Goal: Task Accomplishment & Management: Manage account settings

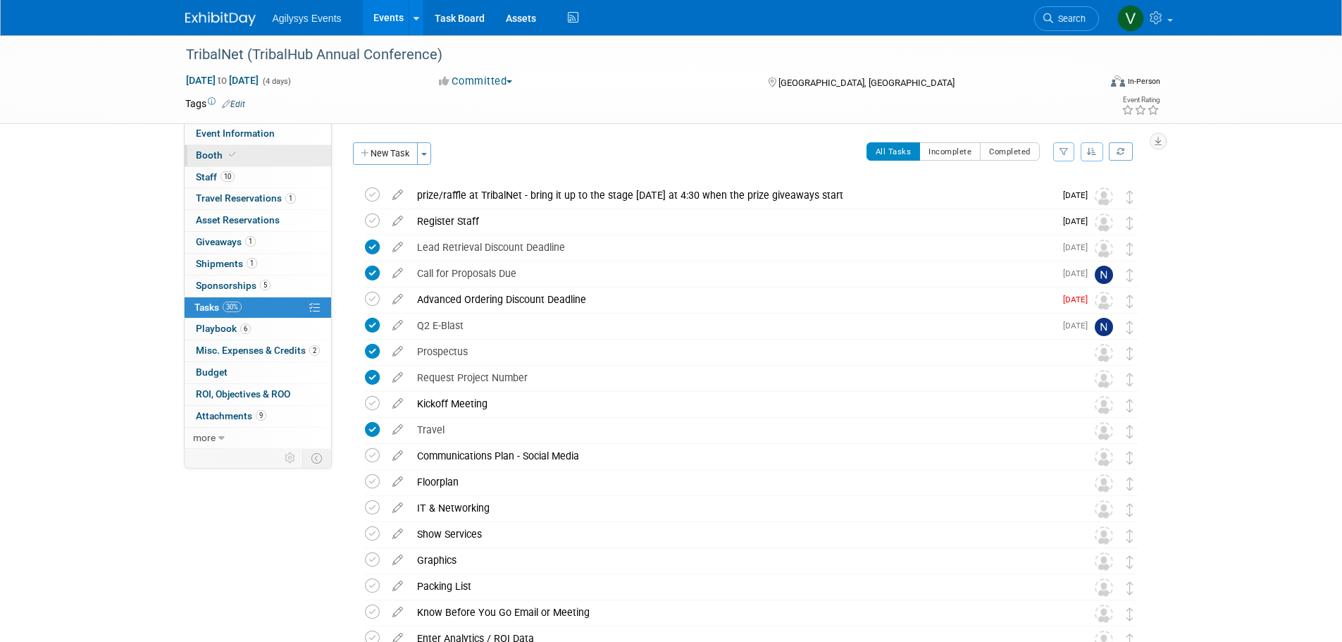
click at [231, 156] on icon at bounding box center [232, 155] width 7 height 8
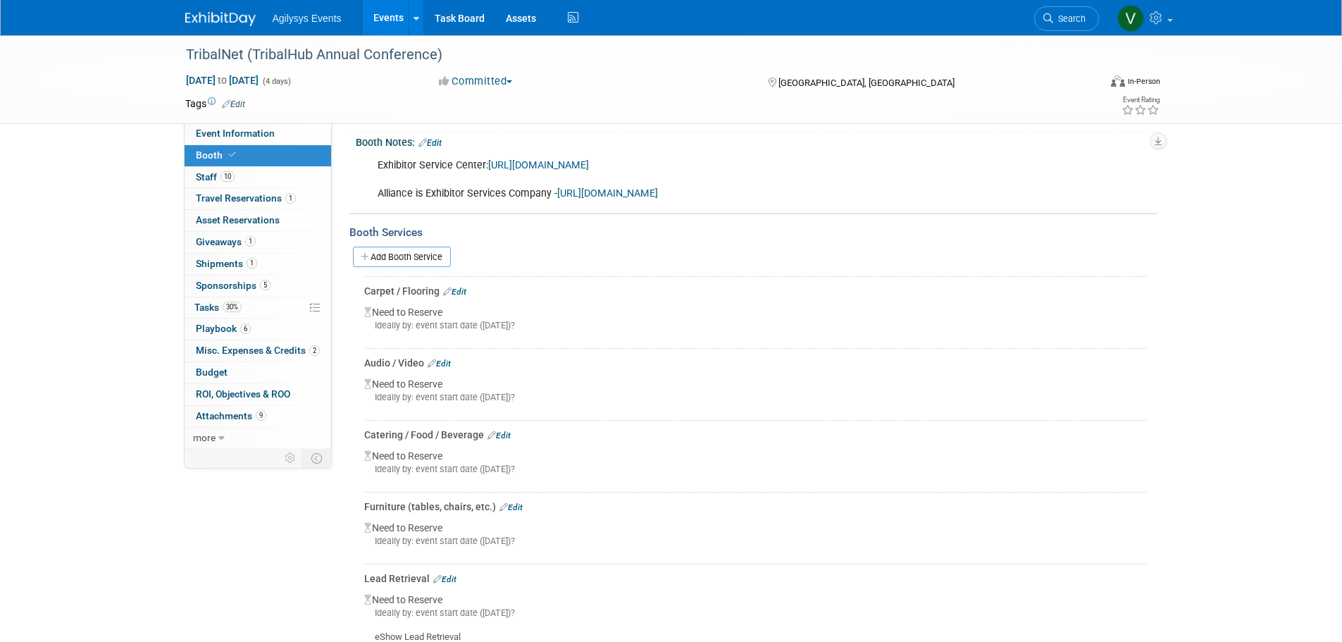
scroll to position [423, 0]
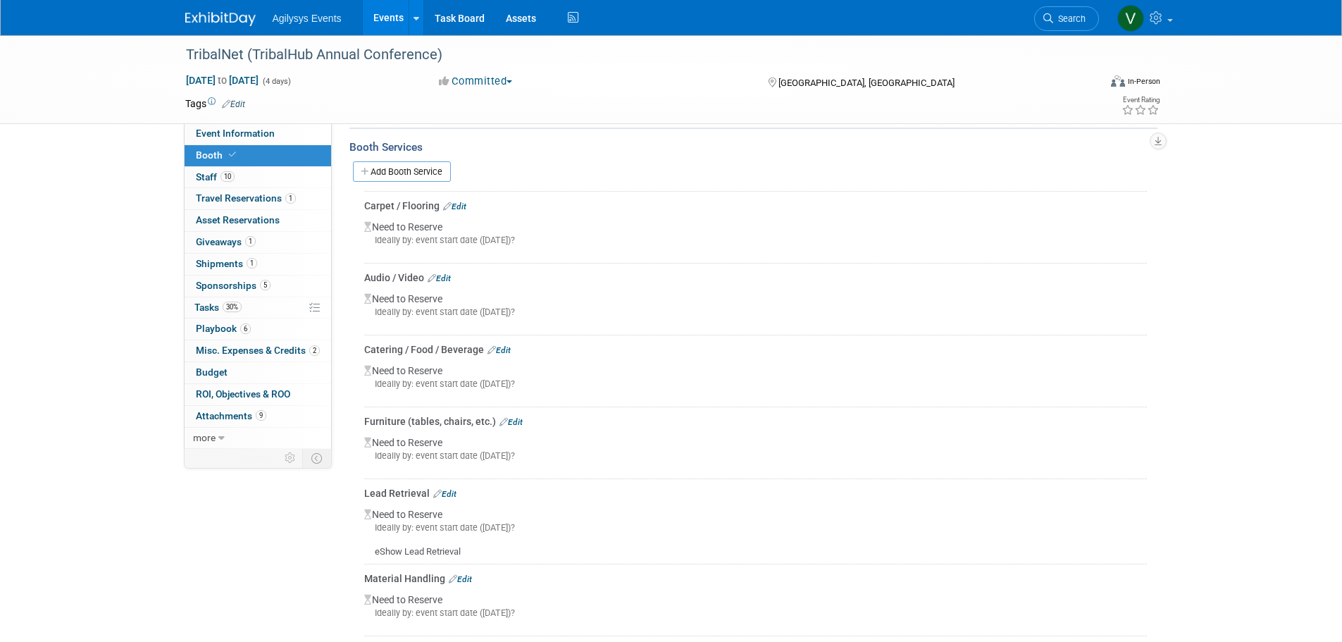
click at [460, 202] on link "Edit" at bounding box center [454, 207] width 23 height 10
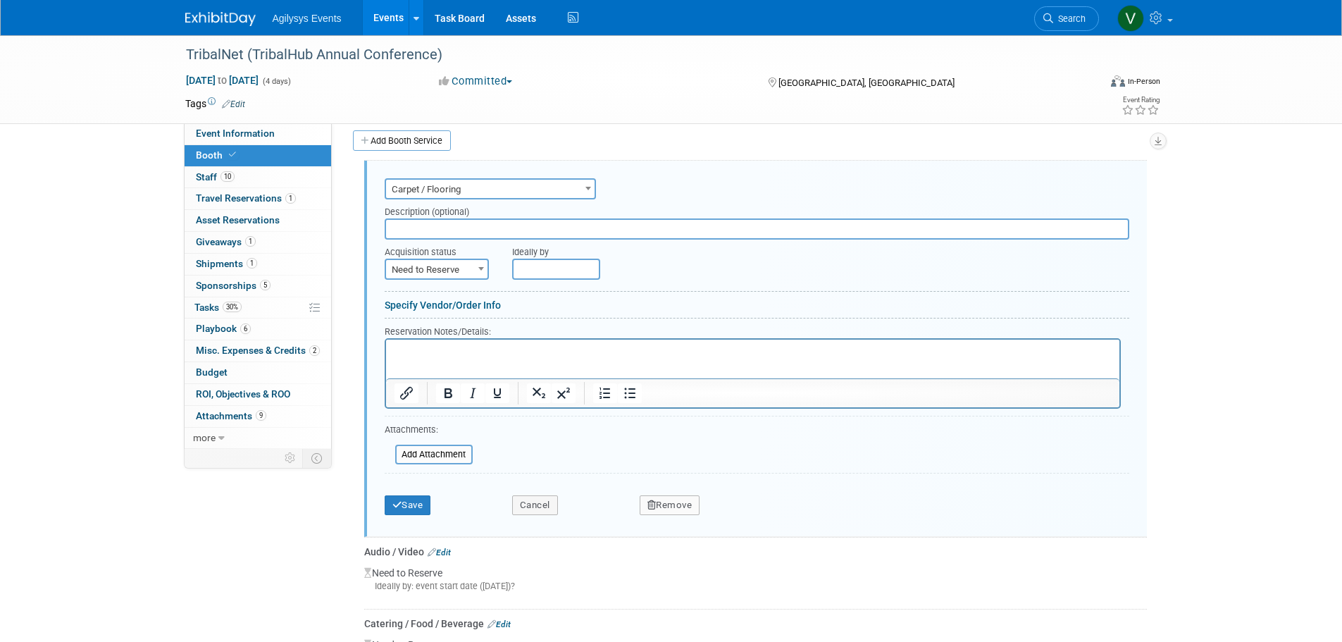
scroll to position [0, 0]
click at [467, 273] on span "Need to Reserve" at bounding box center [436, 270] width 101 height 20
select select "2"
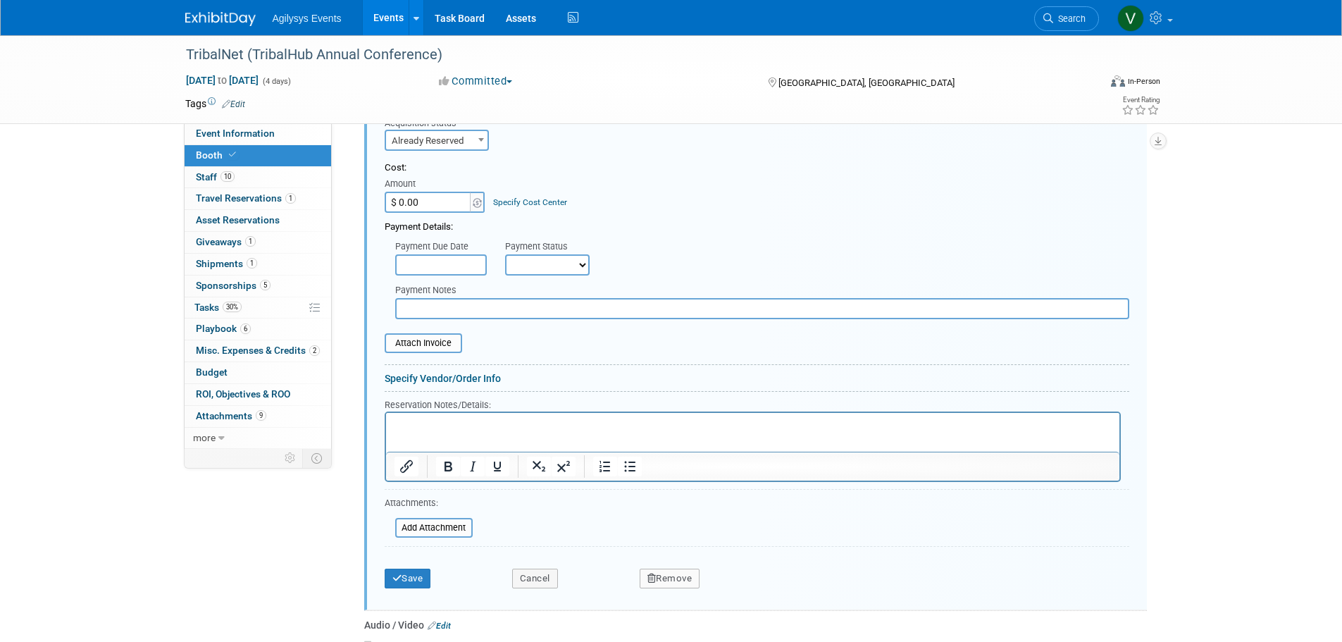
scroll to position [595, 0]
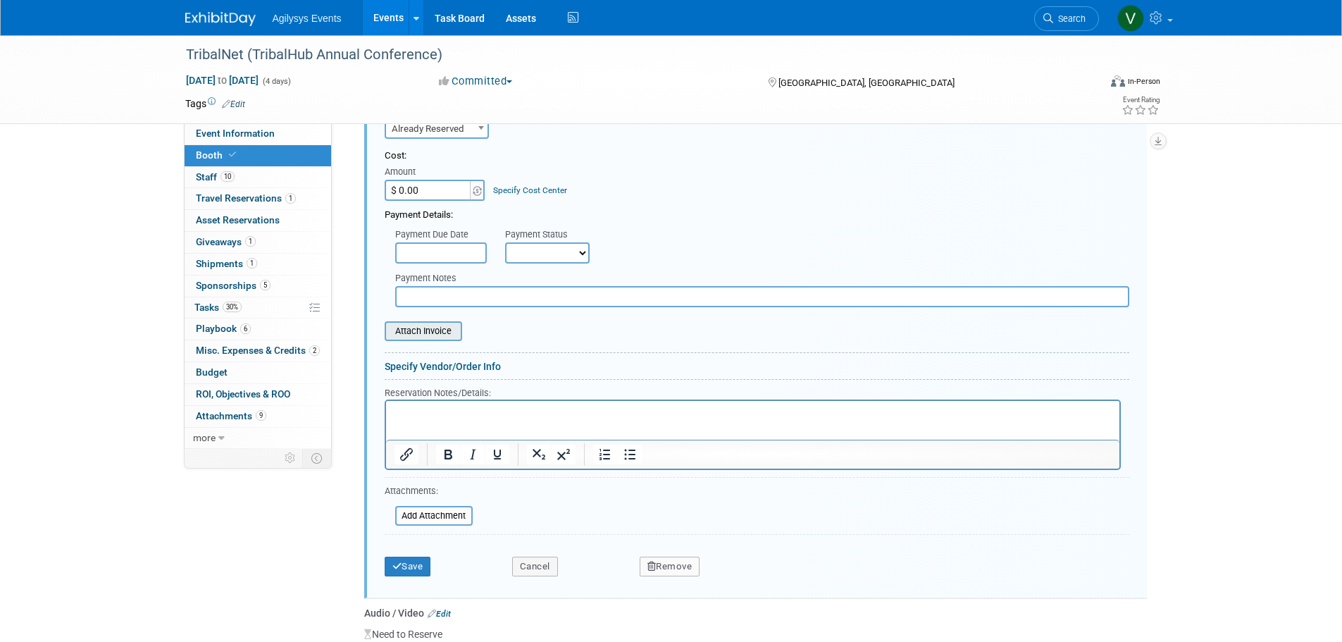
click at [431, 337] on input "file" at bounding box center [377, 331] width 168 height 17
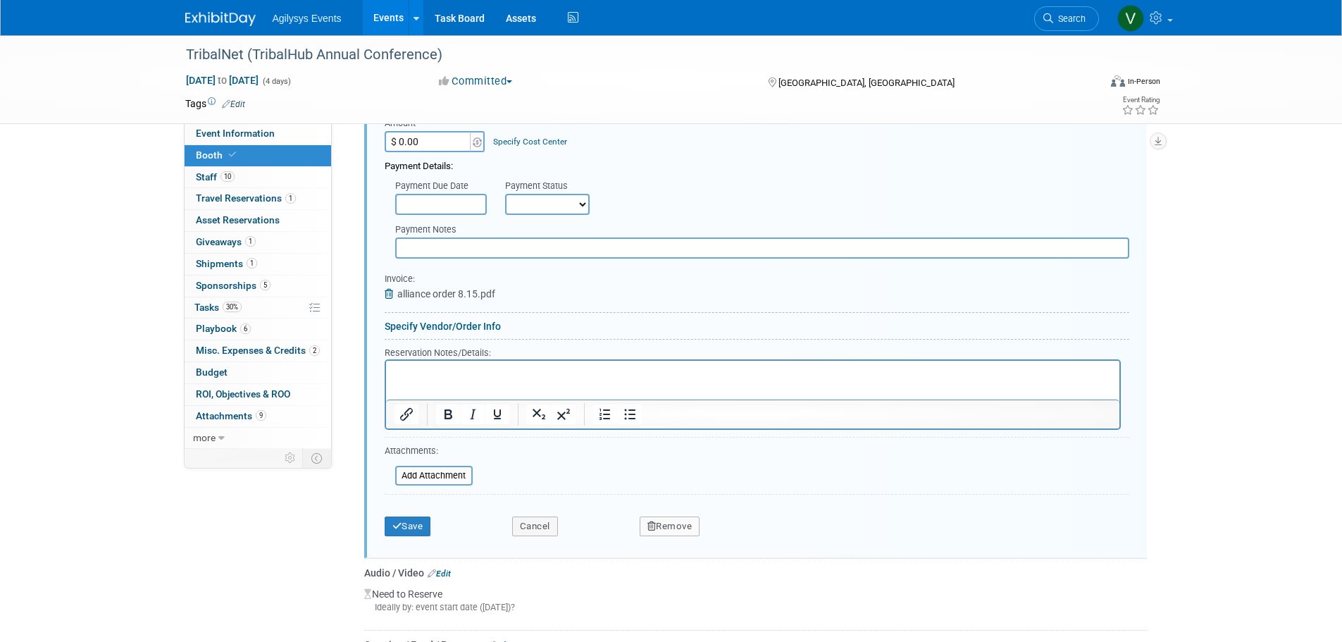
scroll to position [454, 0]
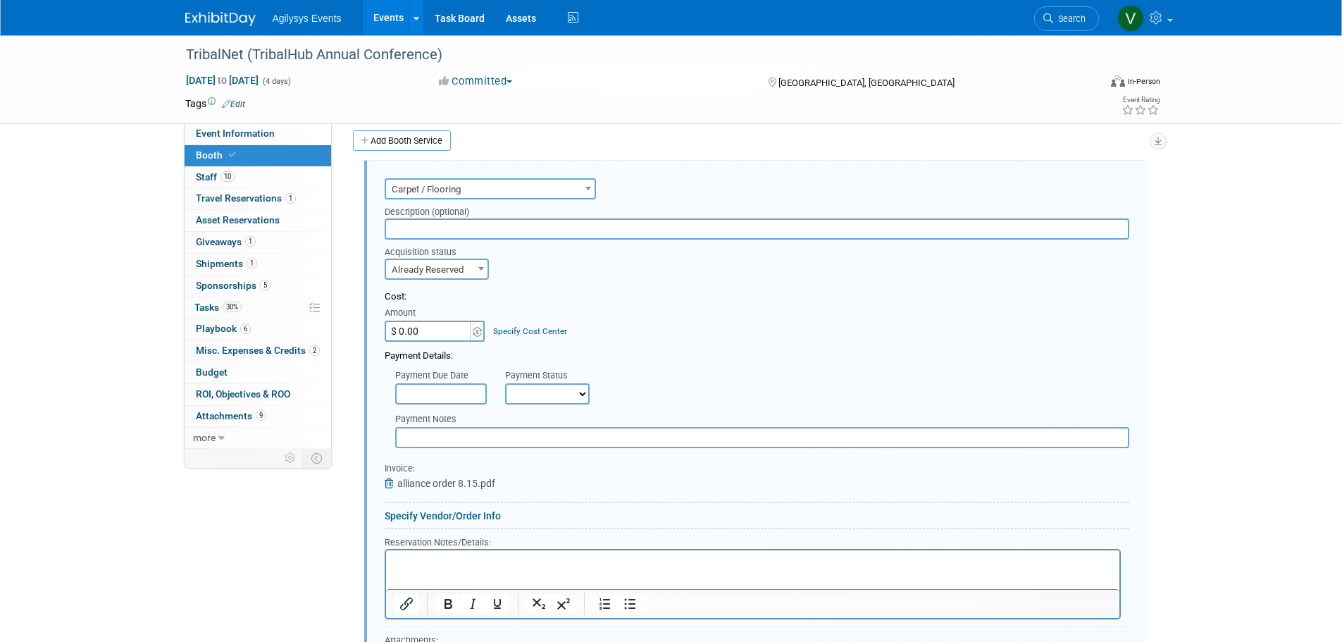
click at [421, 328] on input "$ 0.00" at bounding box center [429, 331] width 88 height 21
type input "$ 1,451.16"
click at [687, 347] on div "Payment Details:" at bounding box center [757, 352] width 745 height 21
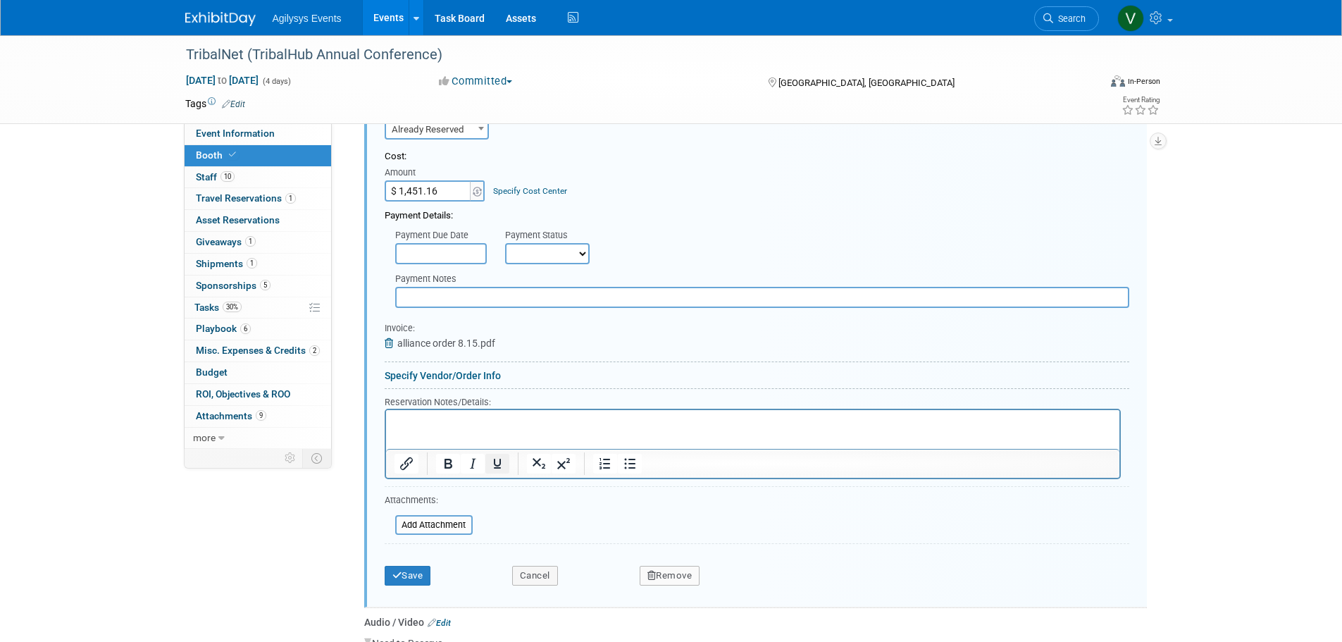
scroll to position [595, 0]
click at [402, 576] on button "Save" at bounding box center [408, 575] width 47 height 20
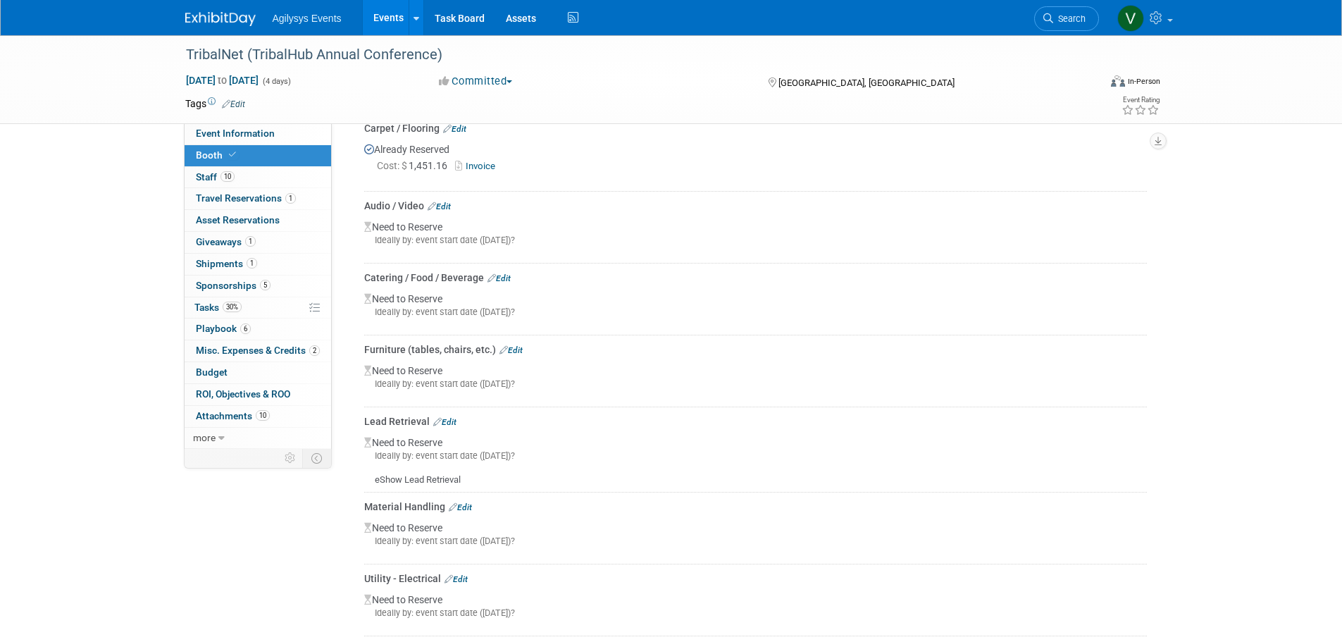
scroll to position [524, 0]
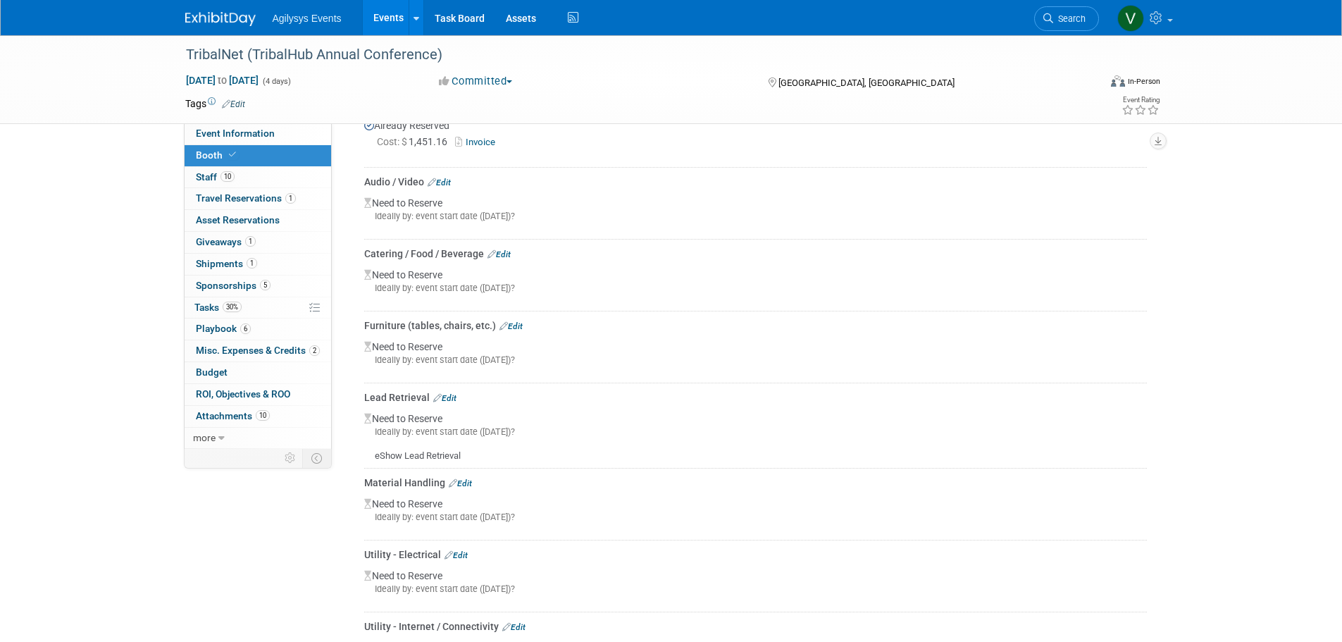
click at [516, 319] on div "Furniture (tables, chairs, etc.) Edit" at bounding box center [755, 326] width 783 height 14
click at [512, 321] on link "Edit" at bounding box center [511, 326] width 23 height 10
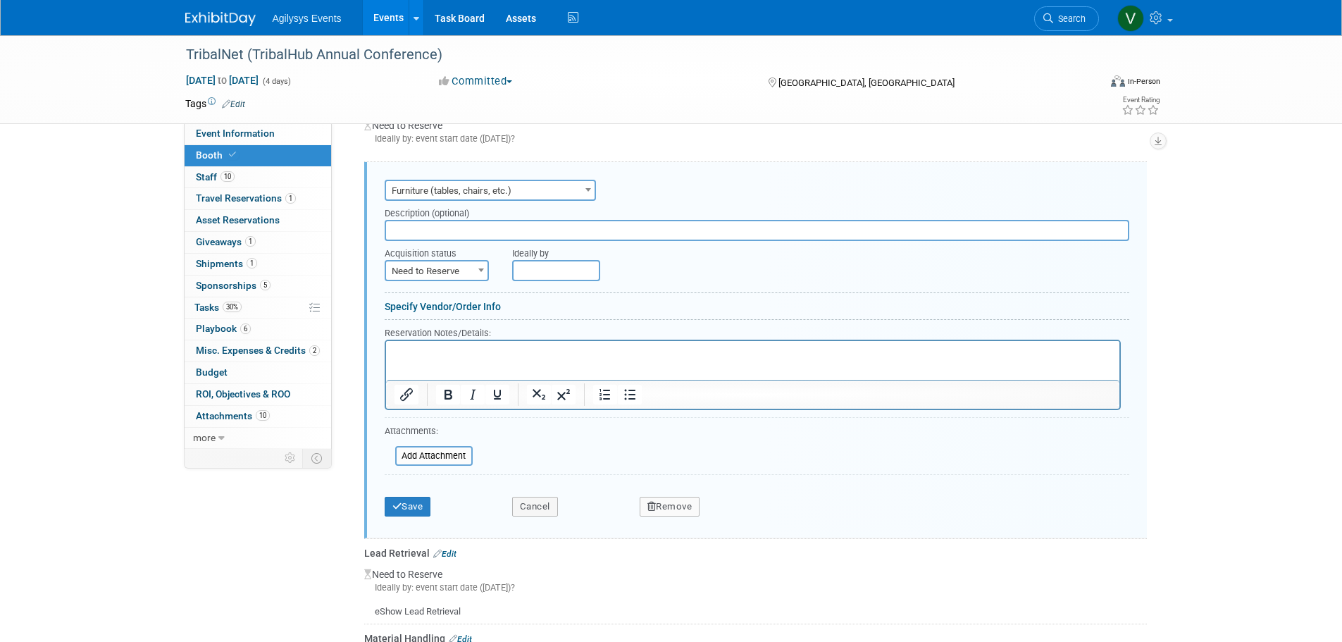
scroll to position [674, 0]
click at [442, 271] on span "Need to Reserve" at bounding box center [436, 271] width 101 height 20
select select "2"
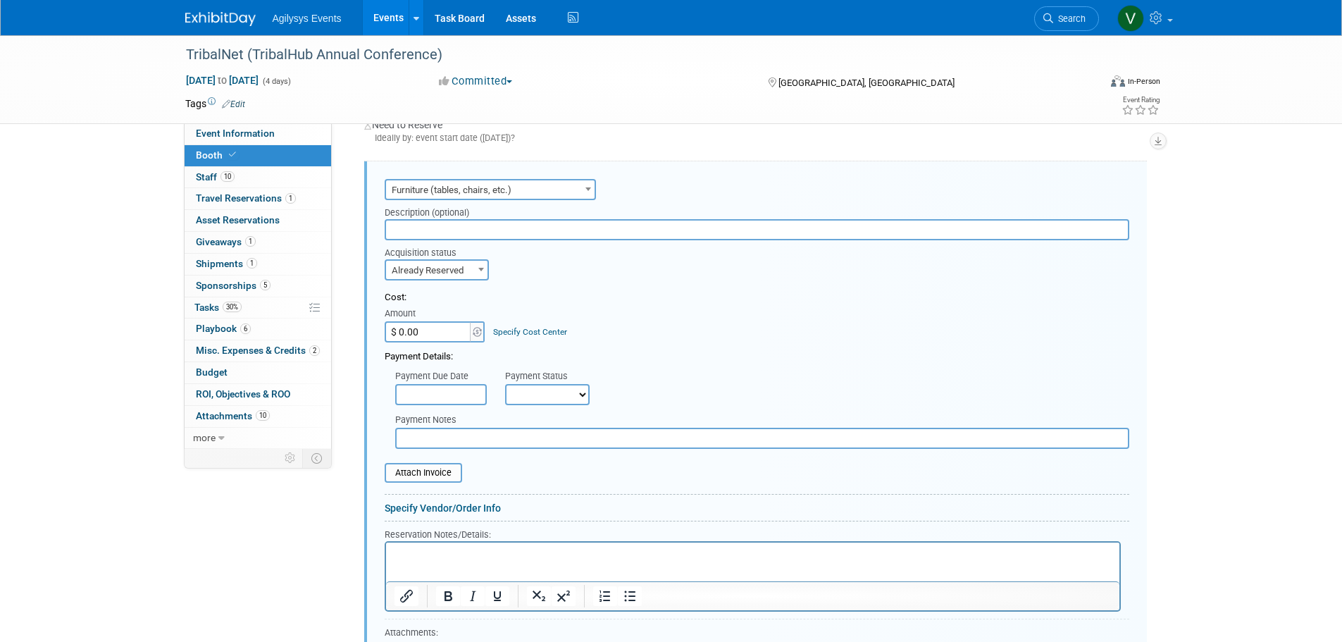
click at [452, 228] on input "text" at bounding box center [757, 229] width 745 height 21
click at [442, 328] on input "$ 0.00" at bounding box center [429, 331] width 88 height 21
type input "$ 1,570.67"
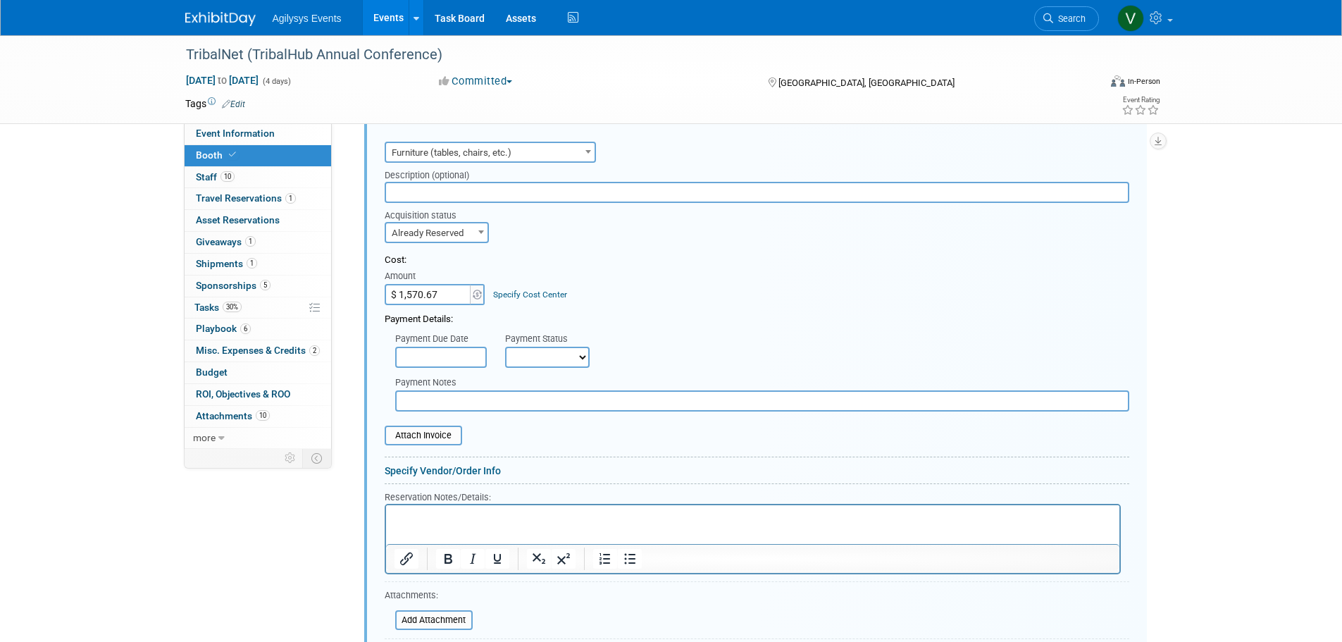
scroll to position [745, 0]
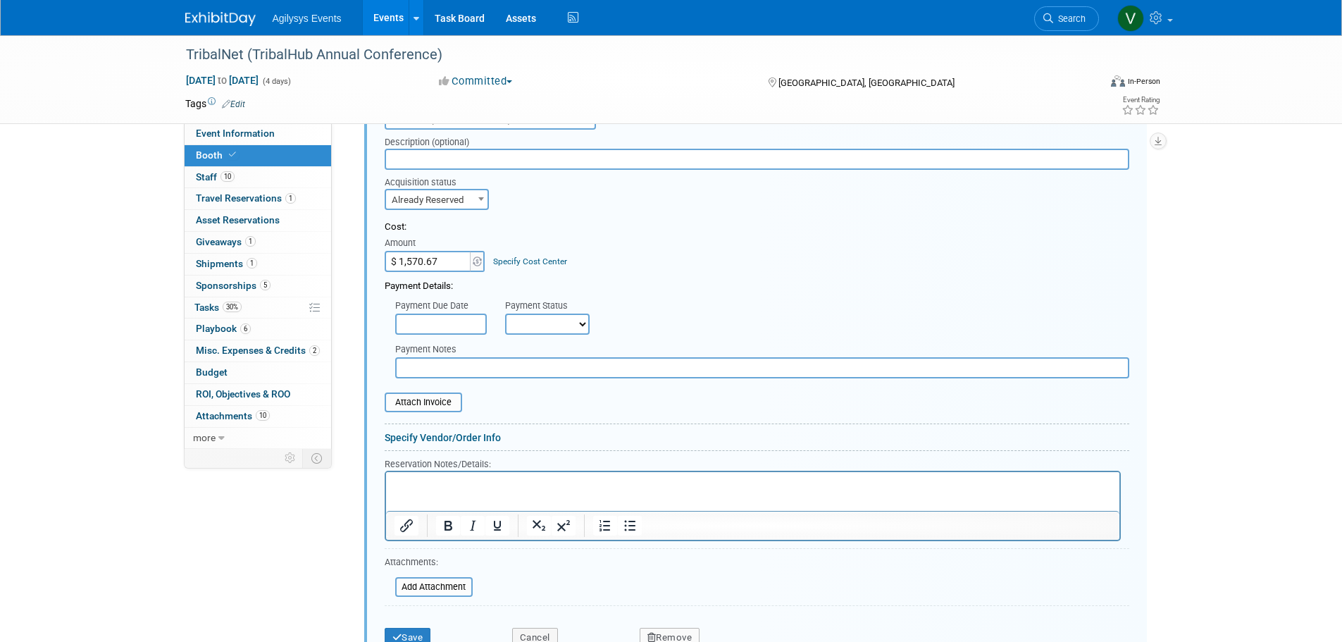
click at [541, 320] on select "Not Paid Yet Partially Paid Paid in Full" at bounding box center [547, 324] width 85 height 21
select select "1"
click at [505, 314] on select "Not Paid Yet Partially Paid Paid in Full" at bounding box center [547, 324] width 85 height 21
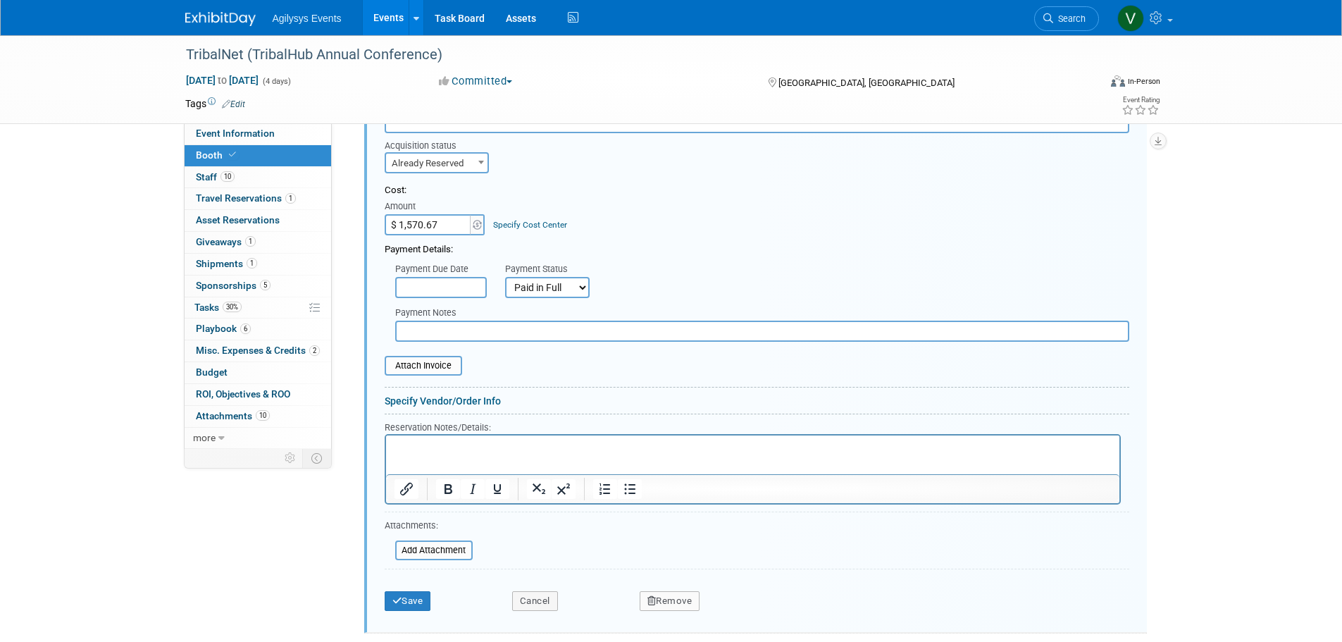
scroll to position [815, 0]
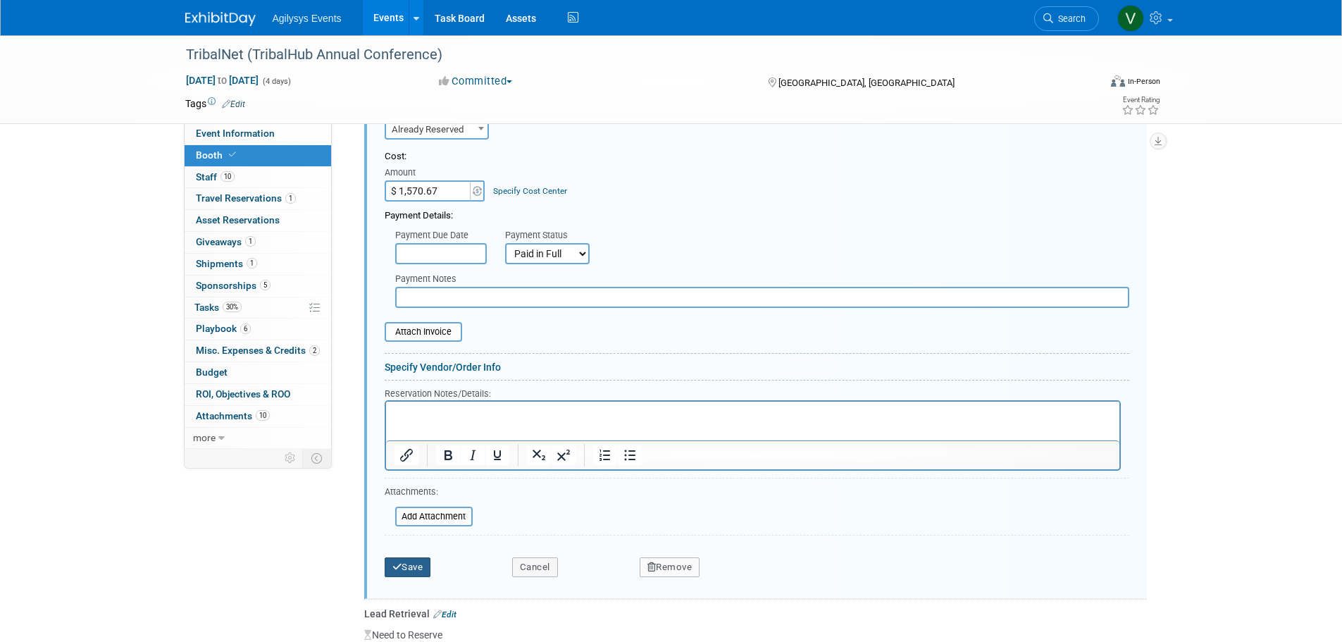
click at [419, 564] on button "Save" at bounding box center [408, 567] width 47 height 20
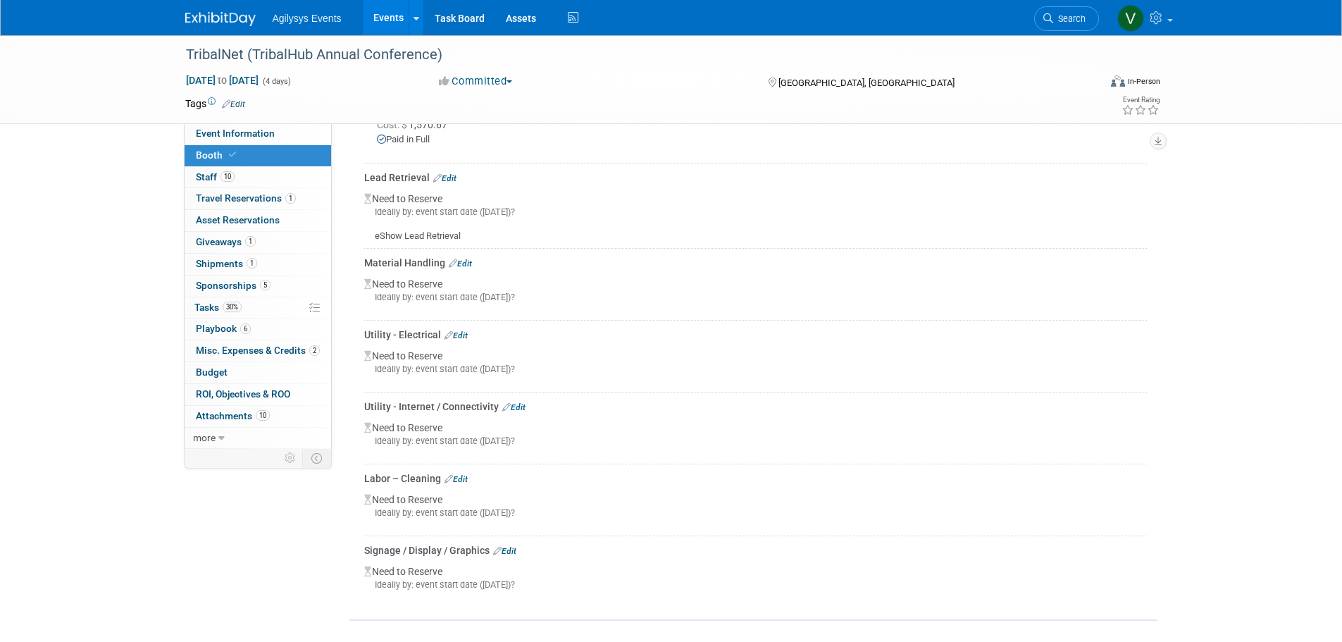
scroll to position [768, 0]
click at [463, 474] on link "Edit" at bounding box center [456, 474] width 23 height 10
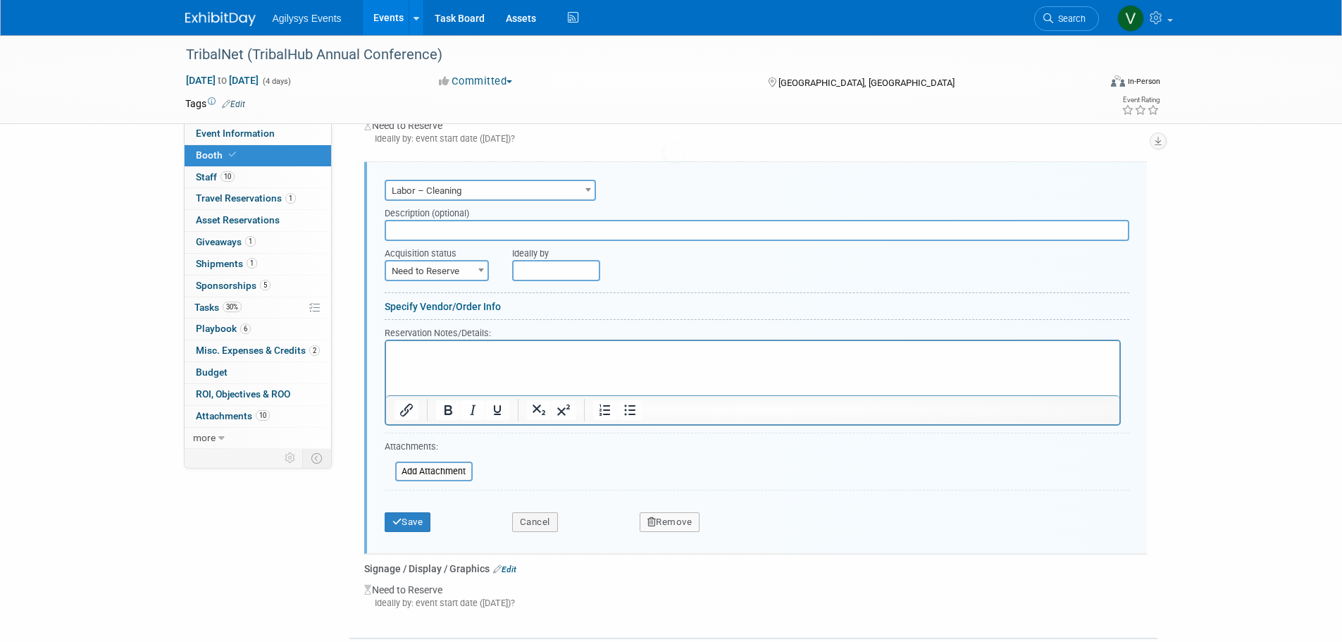
scroll to position [0, 0]
click at [542, 525] on button "Cancel" at bounding box center [535, 522] width 46 height 20
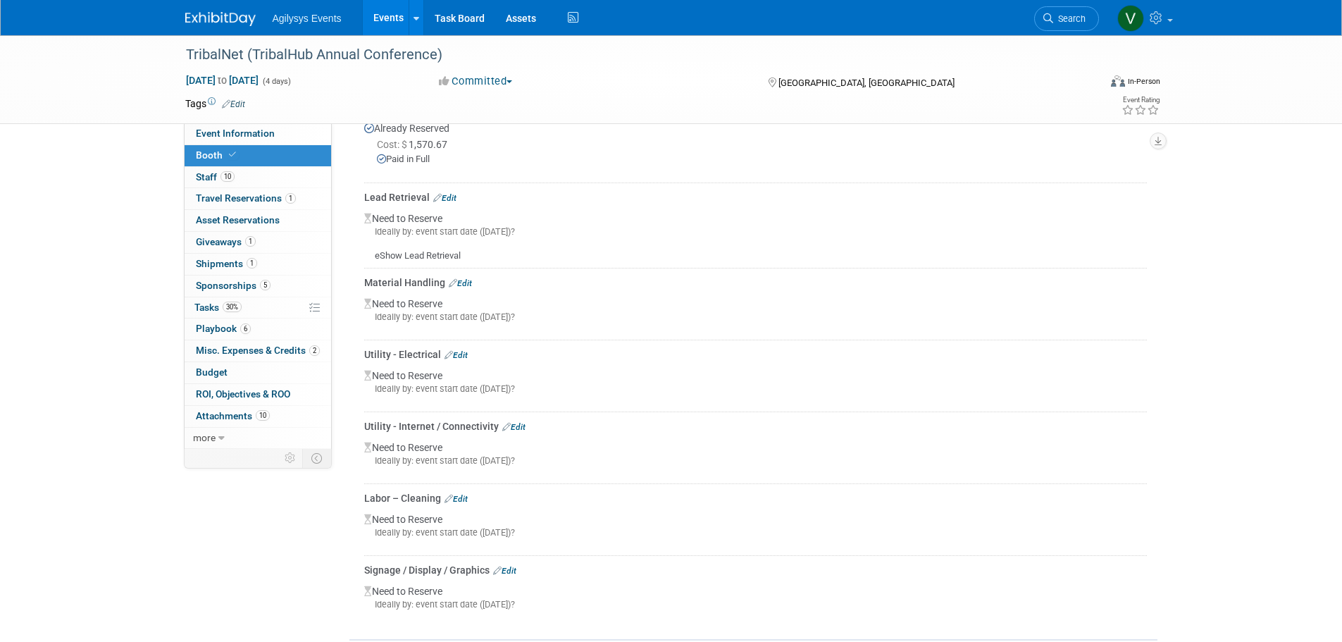
scroll to position [768, 0]
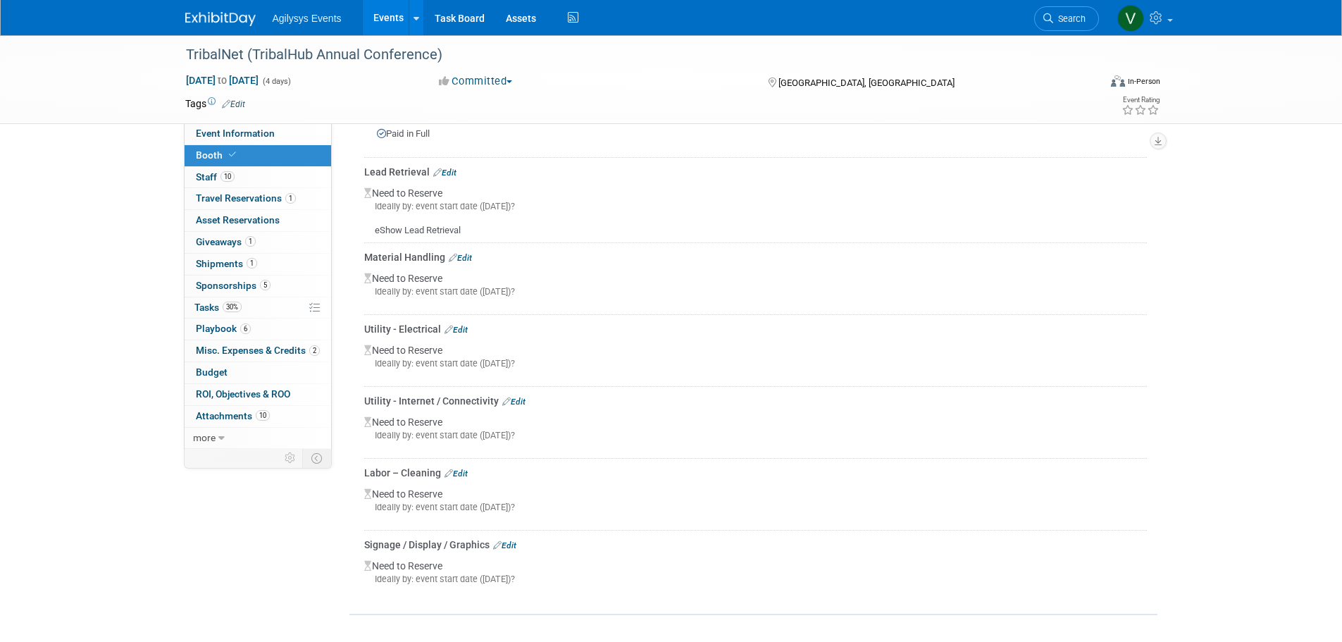
click at [467, 470] on link "Edit" at bounding box center [456, 474] width 23 height 10
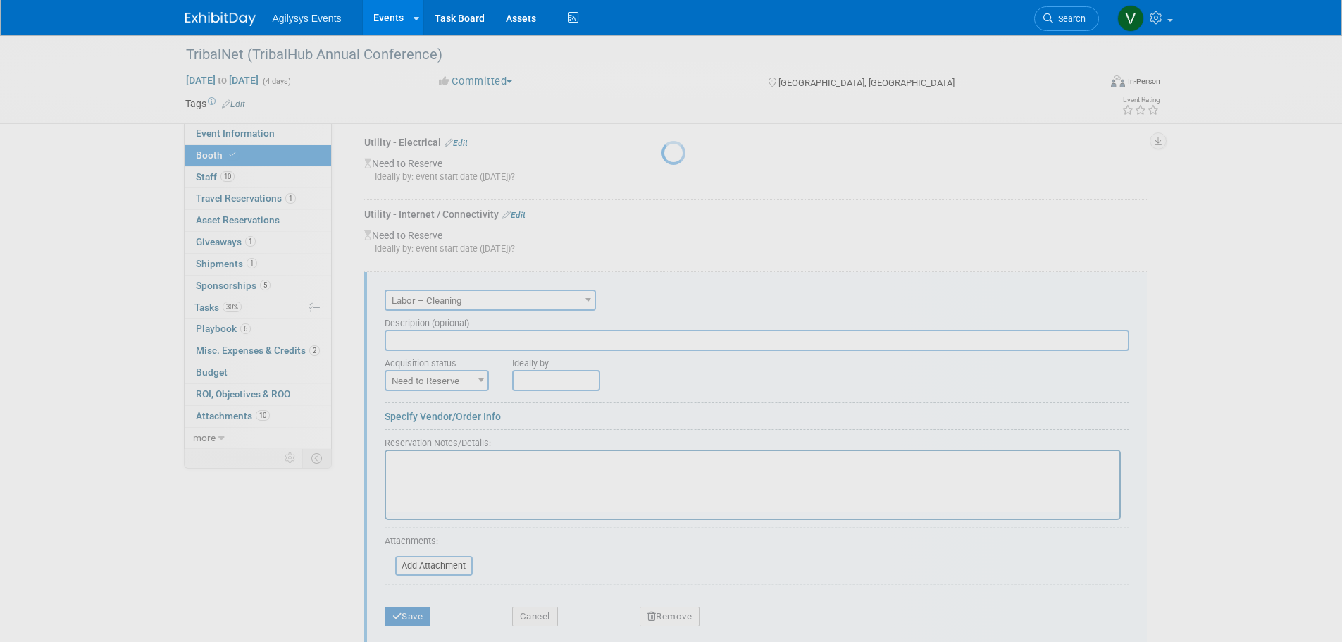
scroll to position [1065, 0]
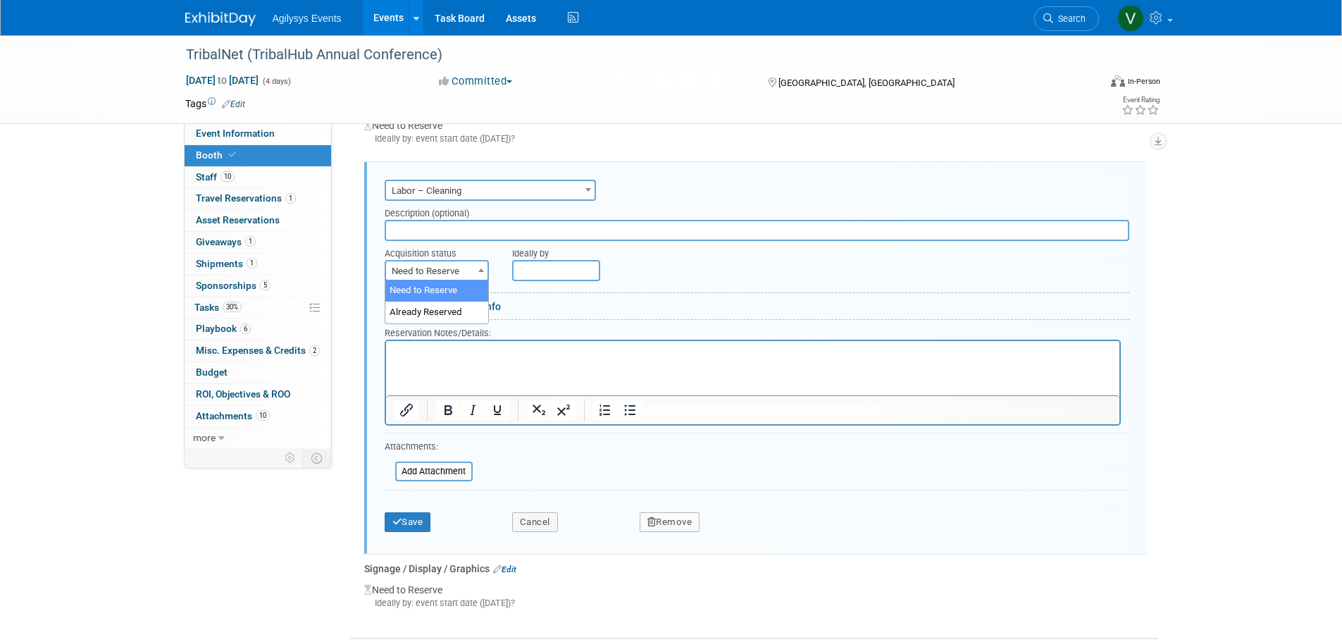
click at [447, 272] on span "Need to Reserve" at bounding box center [436, 271] width 101 height 20
select select "2"
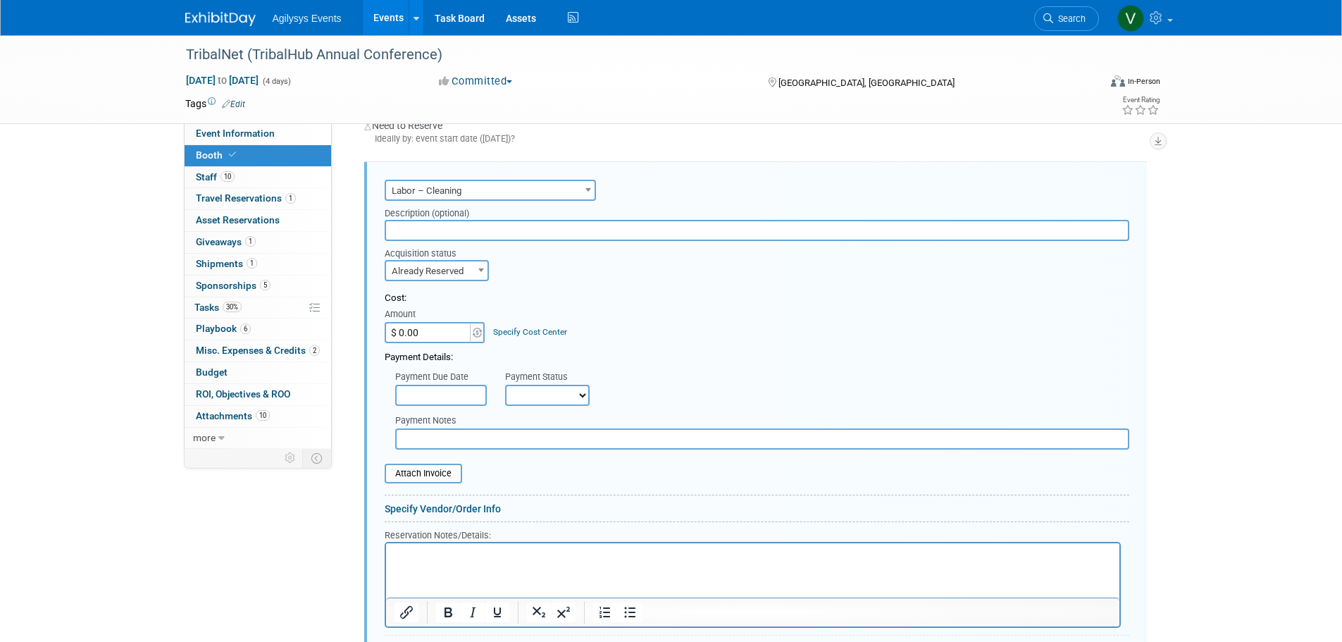
click at [533, 390] on select "Not Paid Yet Partially Paid Paid in Full" at bounding box center [547, 395] width 85 height 21
select select "1"
click at [505, 385] on select "Not Paid Yet Partially Paid Paid in Full" at bounding box center [547, 395] width 85 height 21
click at [669, 378] on div "Payment Due Date Payment Status Not Paid Yet Partially Paid Paid in Full Next P…" at bounding box center [757, 385] width 766 height 42
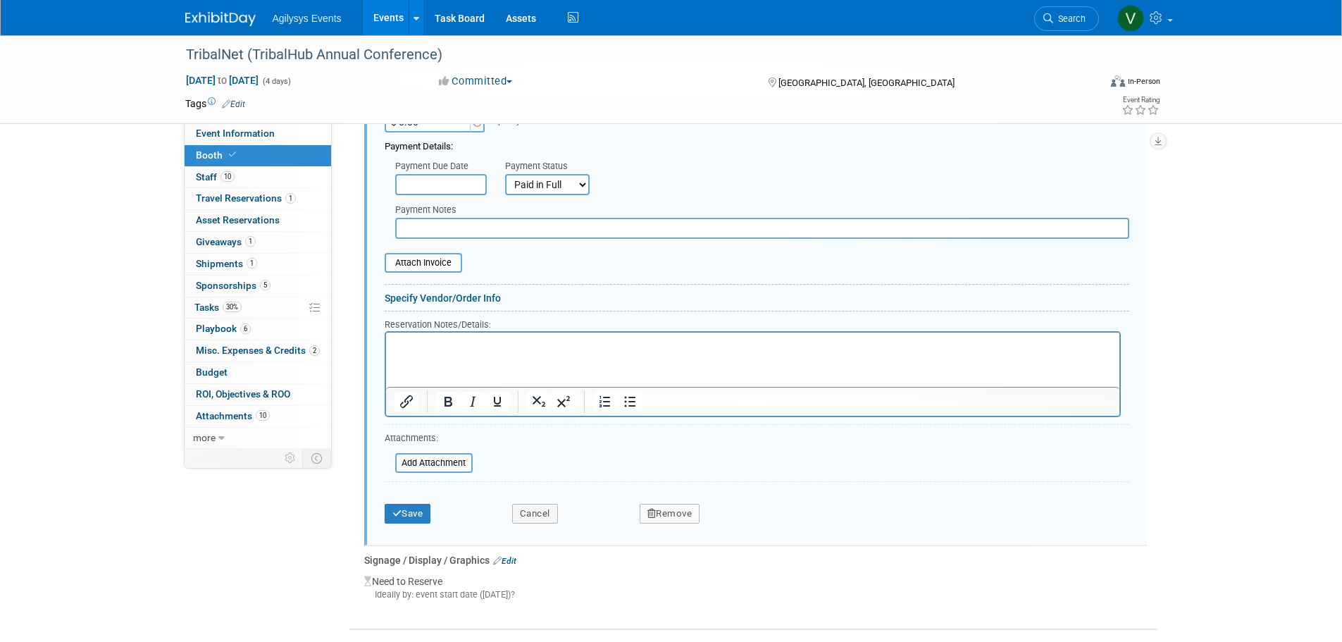
scroll to position [1291, 0]
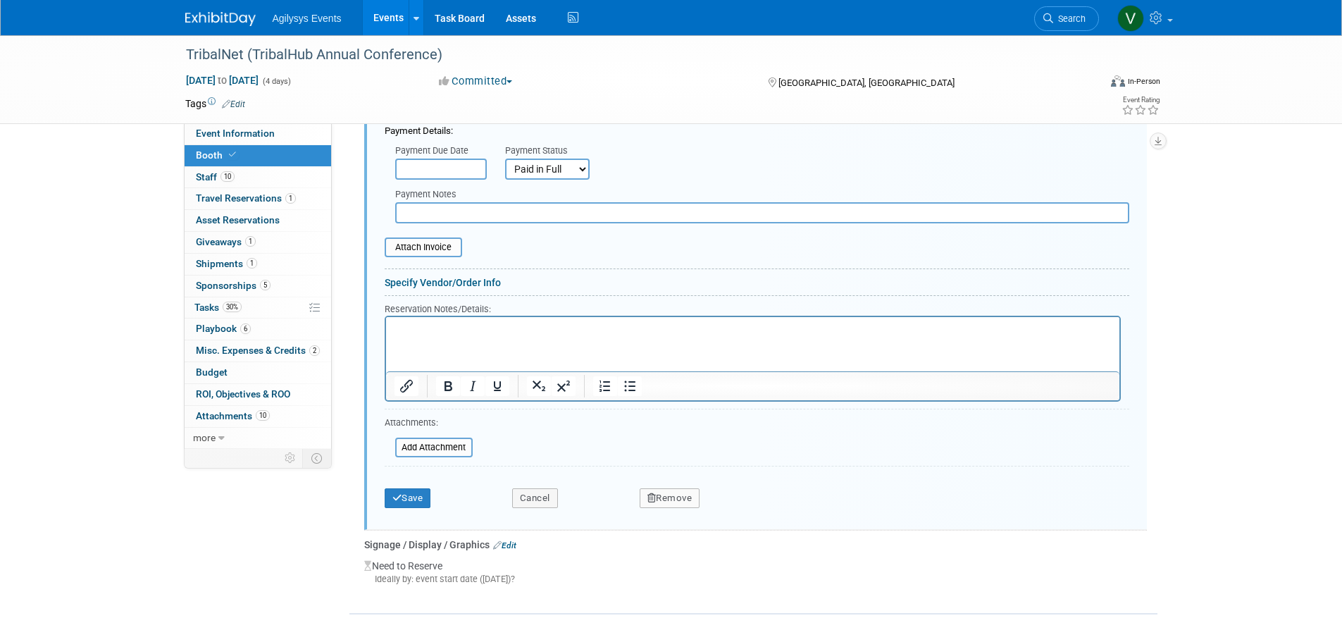
click at [438, 485] on div "Save" at bounding box center [438, 493] width 128 height 29
click at [403, 508] on div "Save Cancel Remove" at bounding box center [757, 493] width 745 height 43
click at [412, 498] on button "Save" at bounding box center [408, 498] width 47 height 20
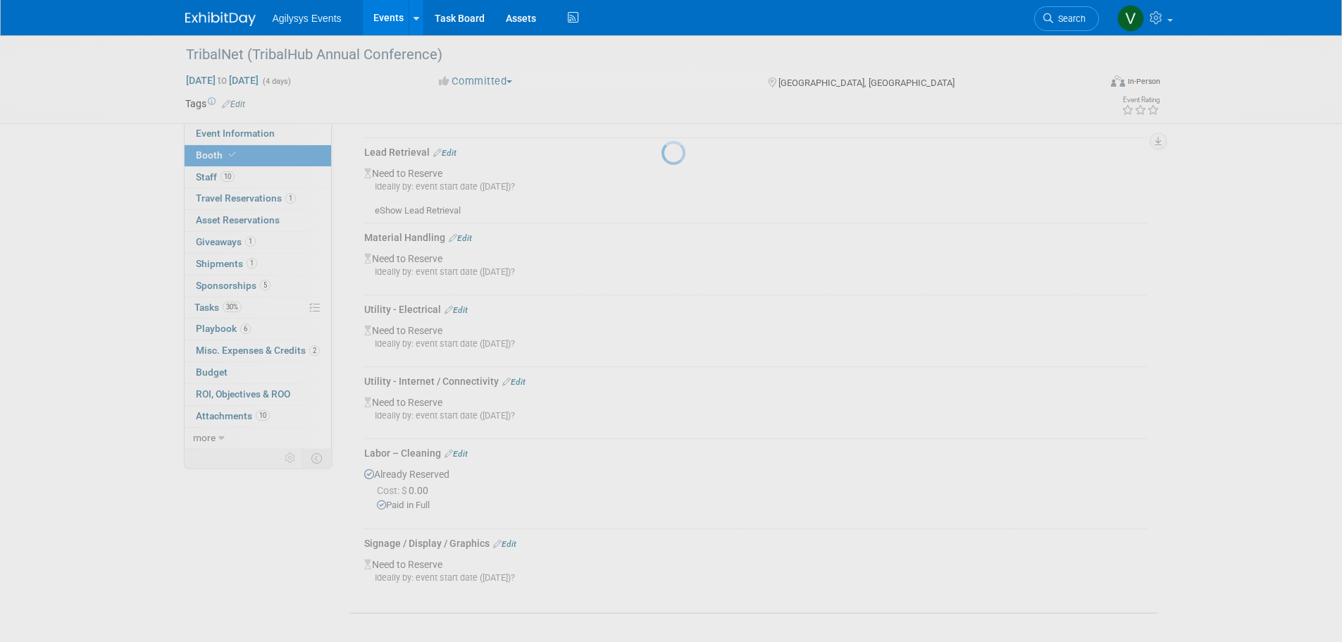
scroll to position [786, 0]
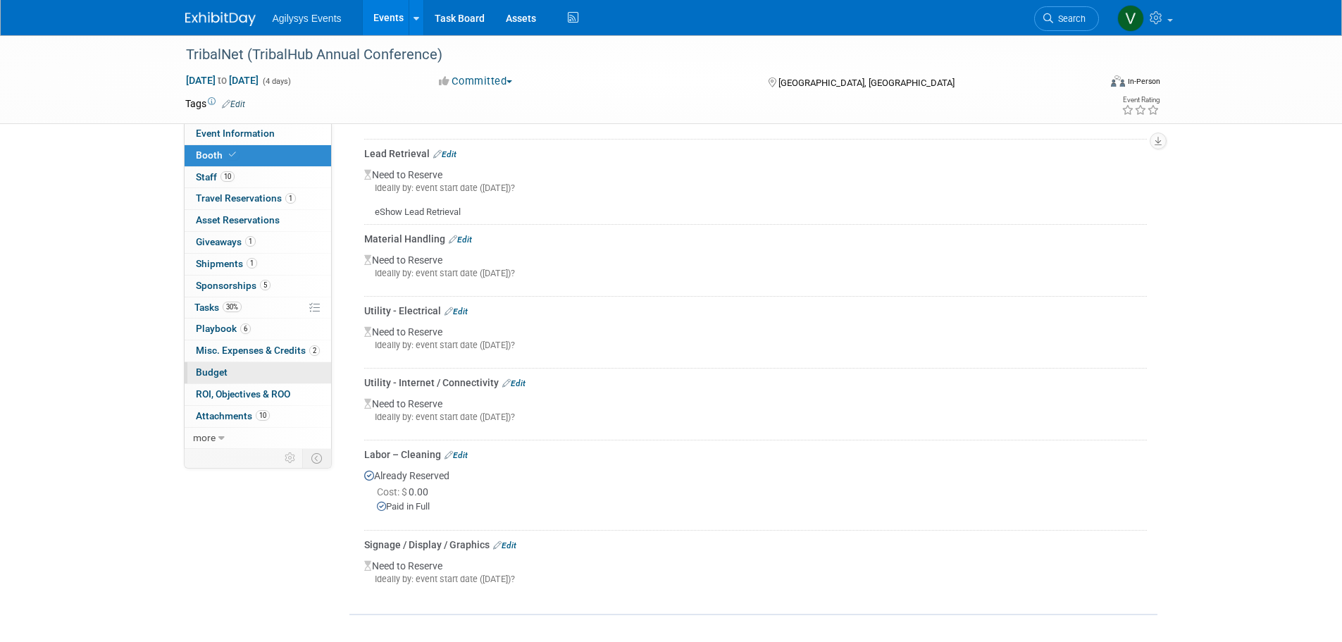
click at [226, 372] on span "Budget" at bounding box center [212, 371] width 32 height 11
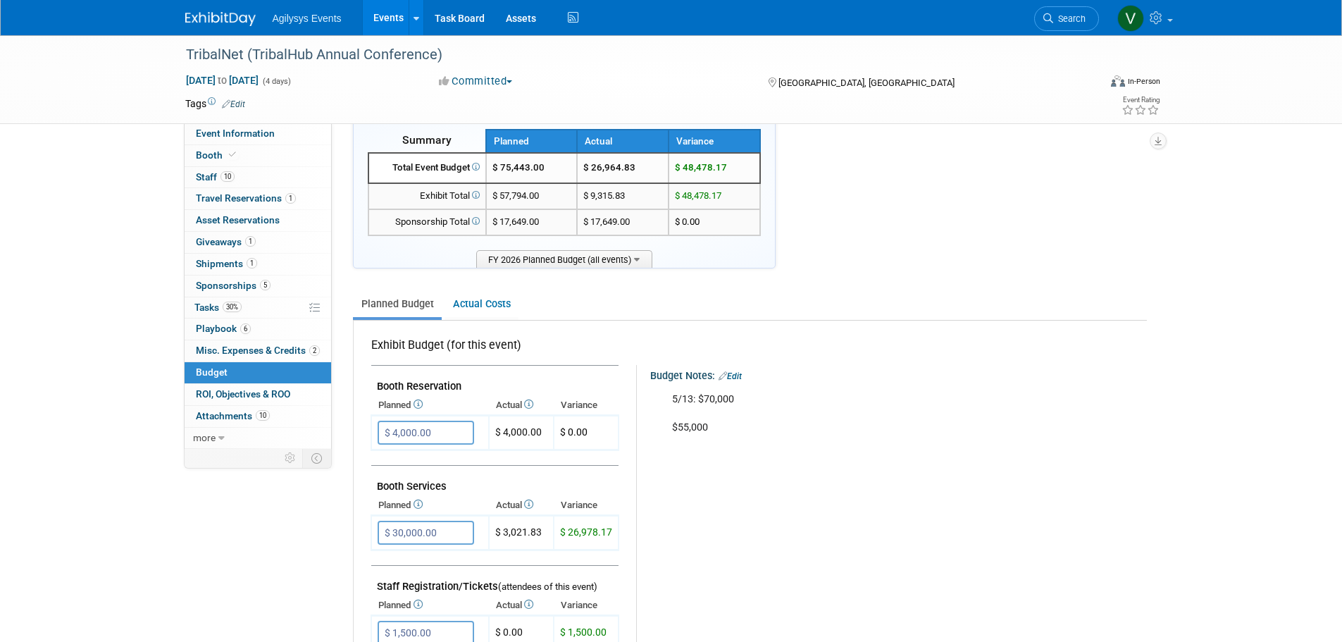
scroll to position [0, 0]
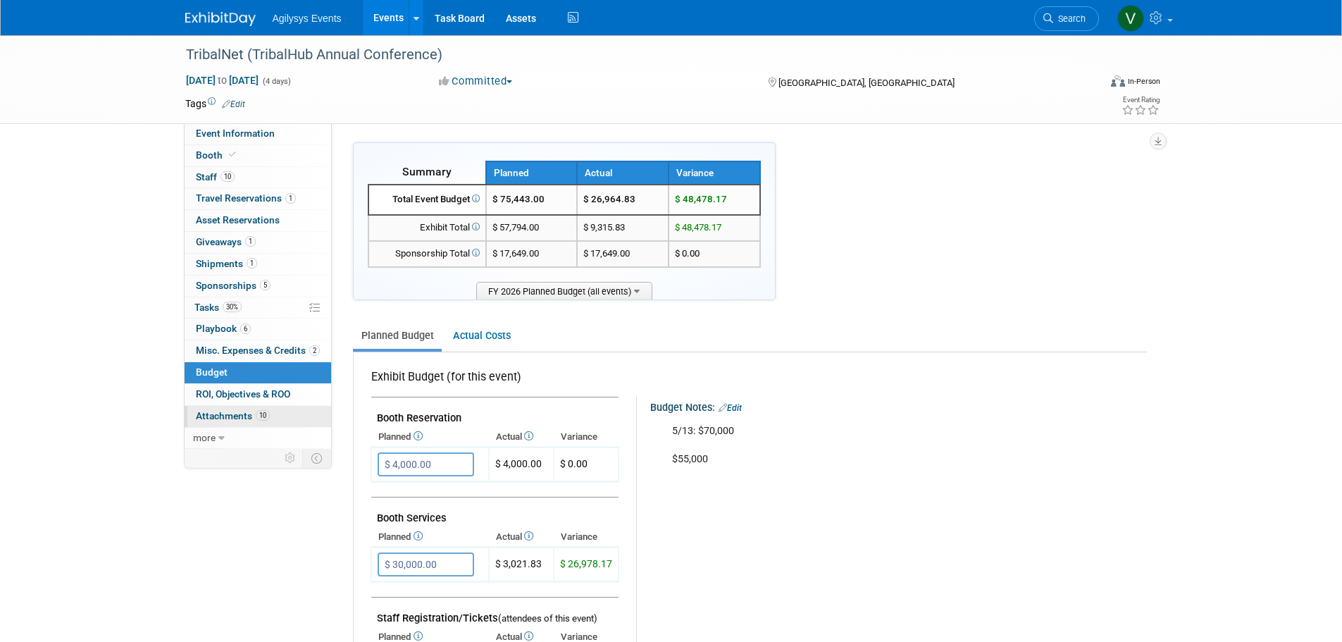
click at [210, 417] on span "Attachments 10" at bounding box center [233, 415] width 74 height 11
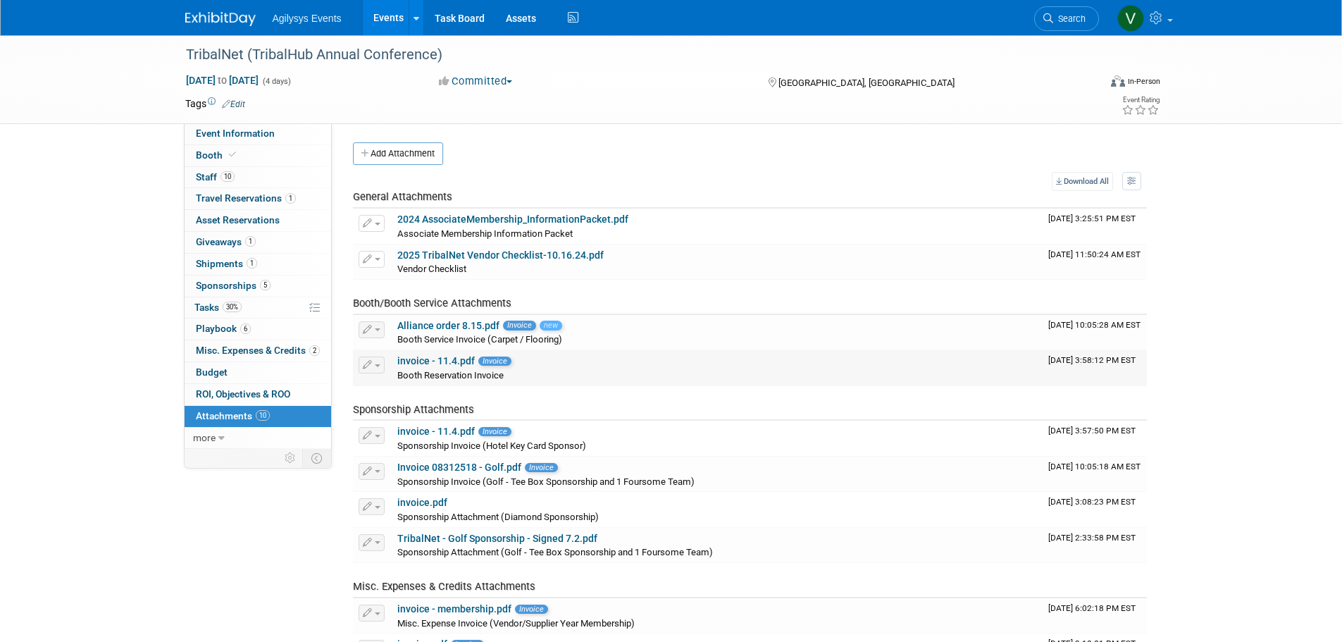
click at [438, 361] on link "invoice - 11.4.pdf" at bounding box center [436, 360] width 78 height 11
click at [215, 373] on span "Budget" at bounding box center [212, 371] width 32 height 11
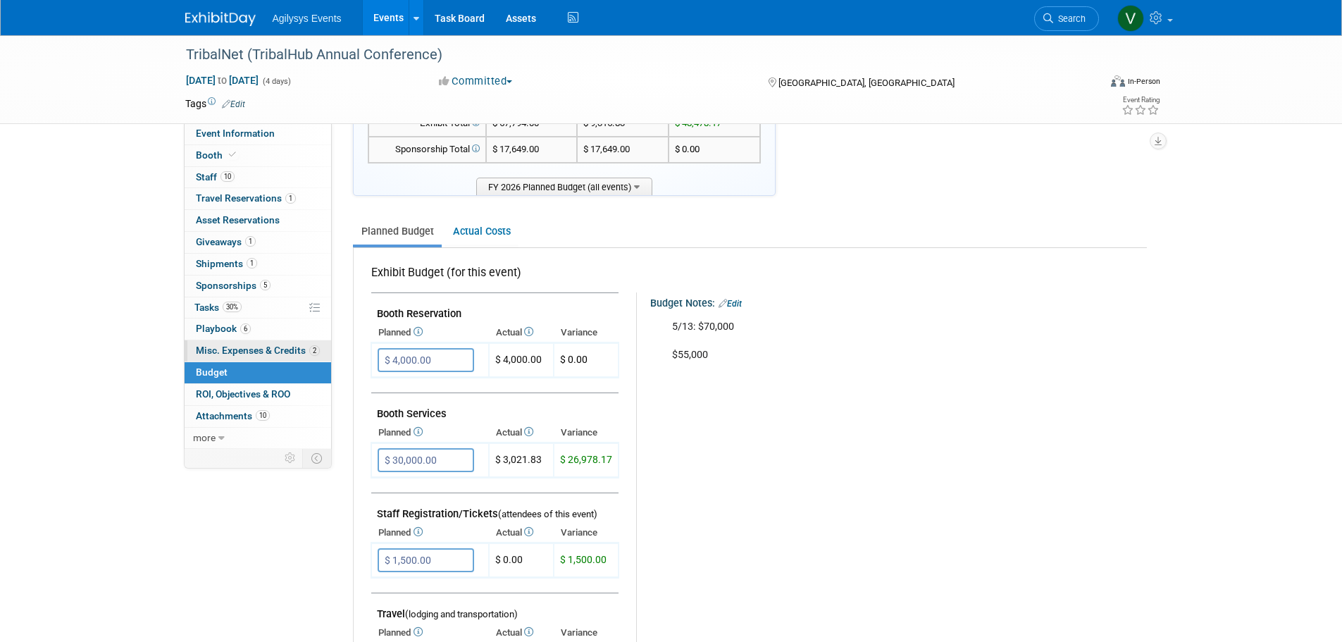
scroll to position [70, 0]
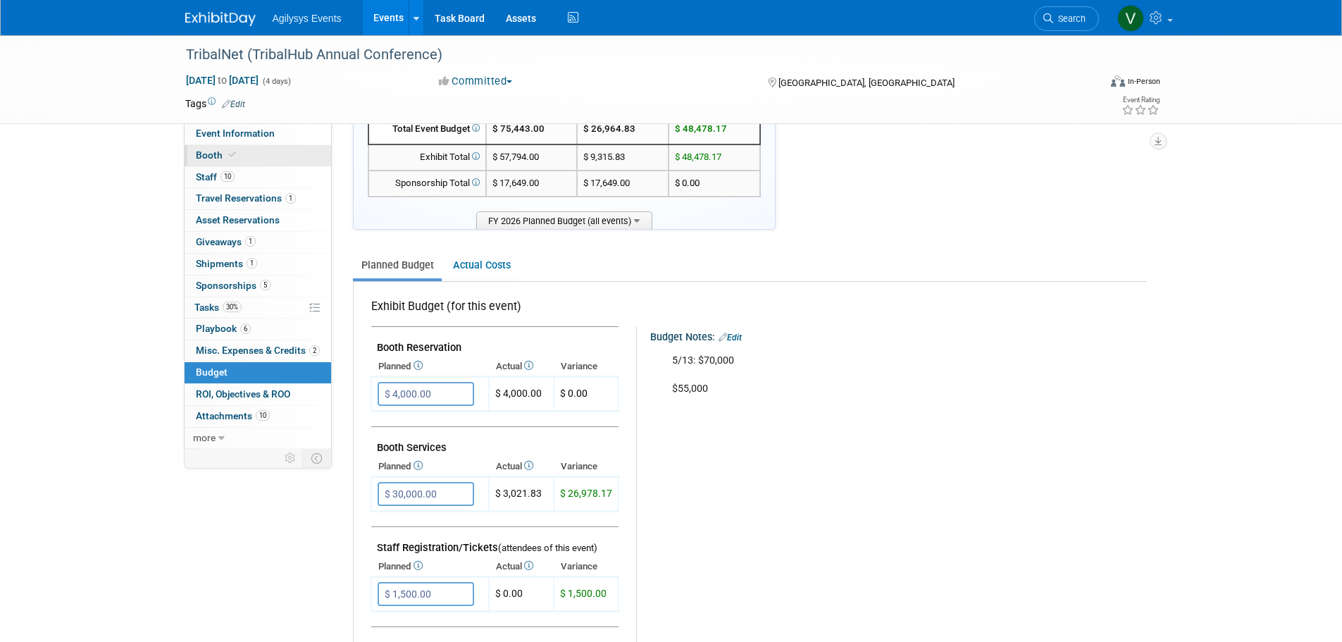
click at [229, 152] on icon at bounding box center [232, 155] width 7 height 8
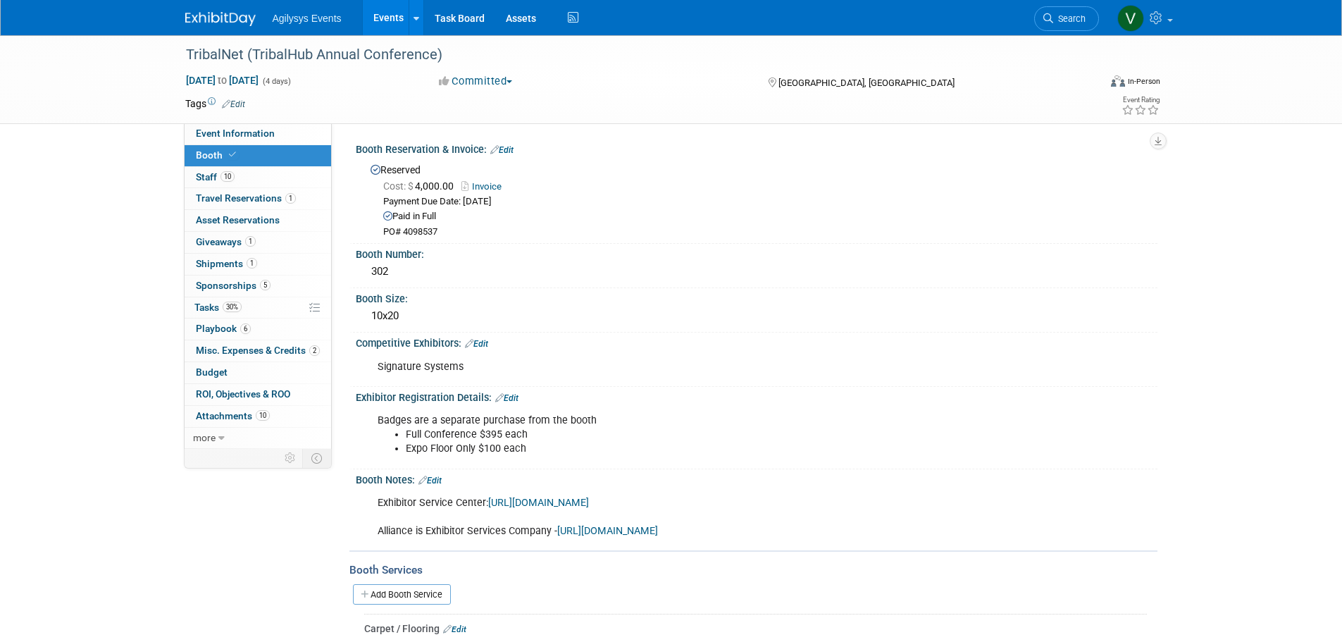
click at [483, 187] on link "Invoice" at bounding box center [485, 186] width 47 height 11
